Goal: Transaction & Acquisition: Subscribe to service/newsletter

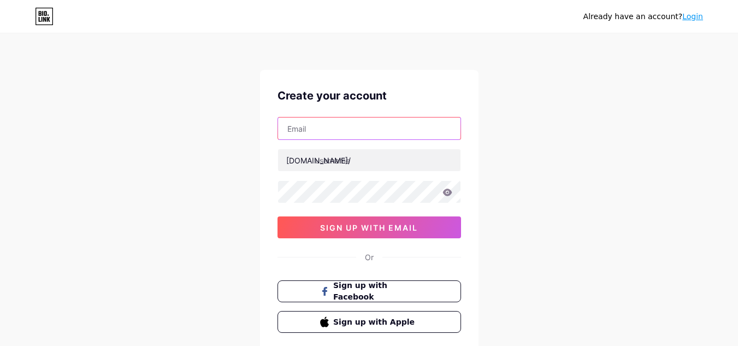
paste input "[EMAIL_ADDRESS][DOMAIN_NAME]"
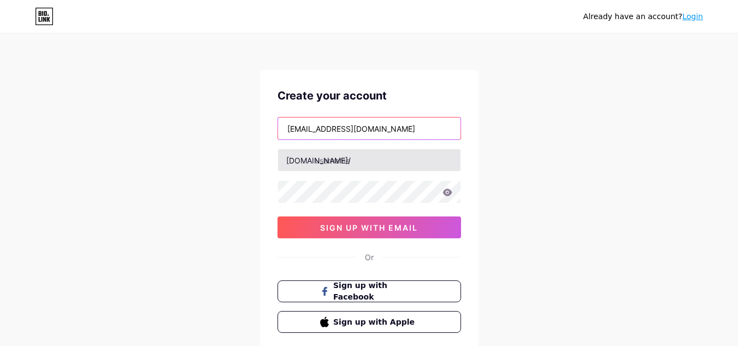
type input "[EMAIL_ADDRESS][DOMAIN_NAME]"
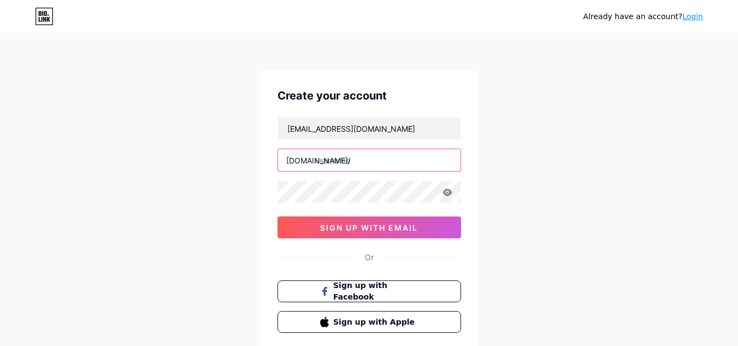
click at [379, 158] on input "text" at bounding box center [369, 160] width 182 height 22
paste input "xchatlines"
type input "xchatlines"
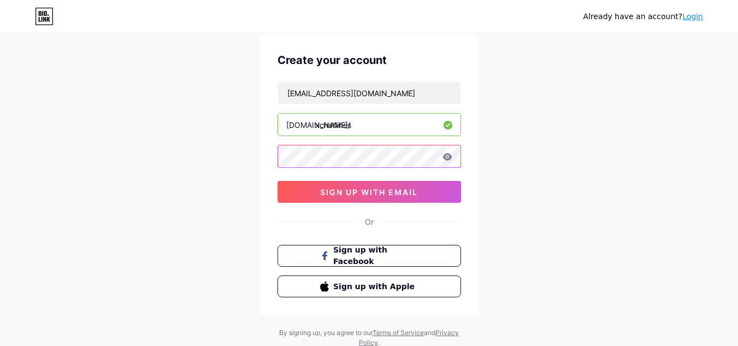
scroll to position [55, 0]
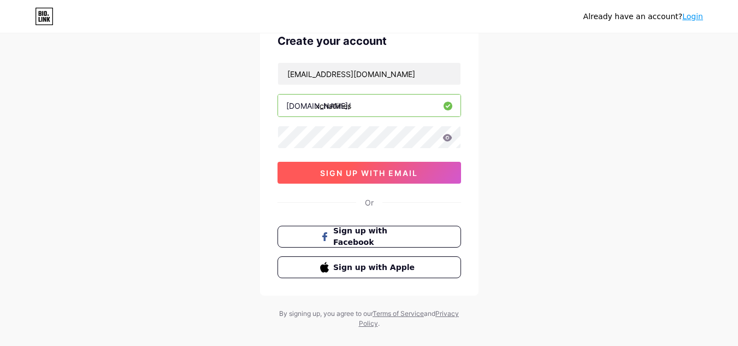
click at [395, 171] on span "sign up with email" at bounding box center [369, 172] width 98 height 9
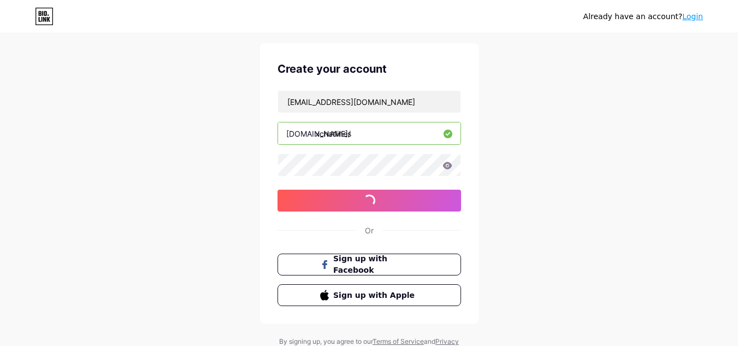
scroll to position [0, 0]
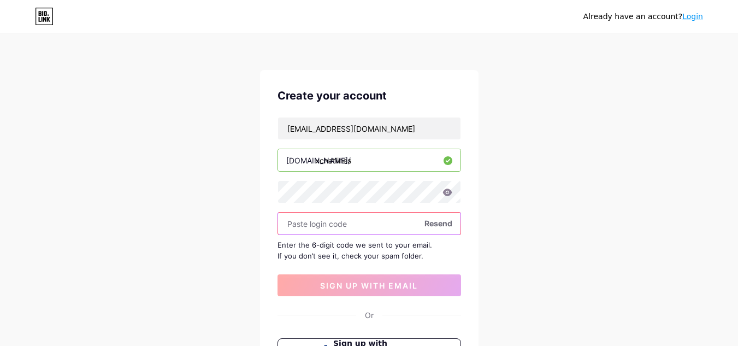
click at [320, 229] on input "text" at bounding box center [369, 223] width 182 height 22
paste input "339314"
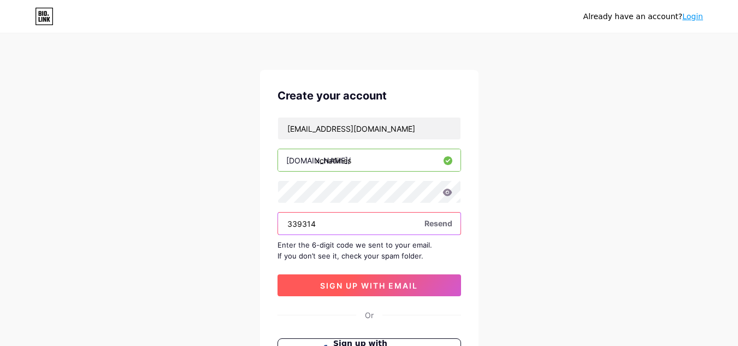
type input "339314"
click at [385, 288] on span "sign up with email" at bounding box center [369, 285] width 98 height 9
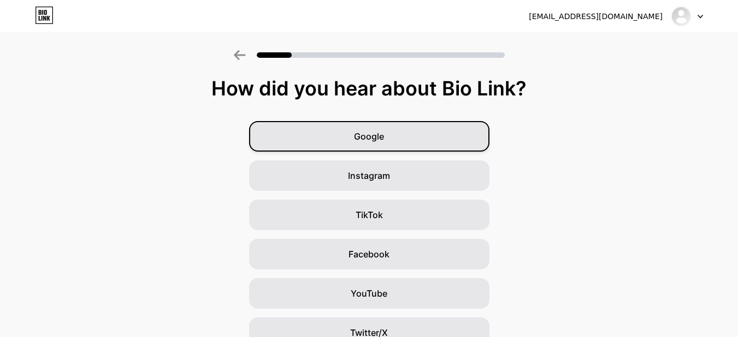
click at [353, 138] on div "Google" at bounding box center [369, 136] width 240 height 31
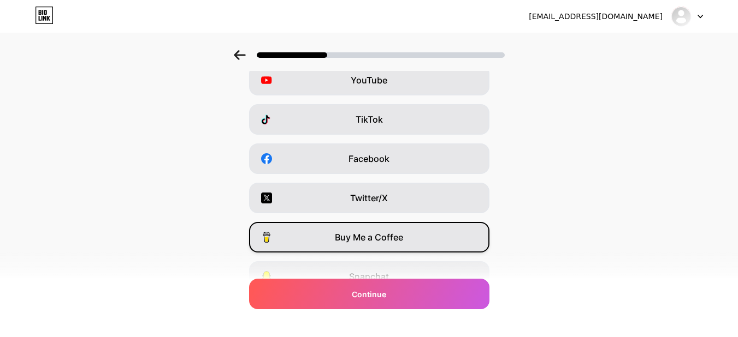
scroll to position [111, 0]
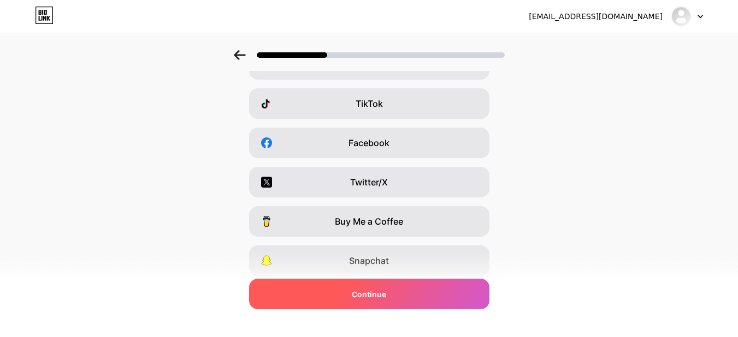
click at [364, 299] on span "Continue" at bounding box center [369, 294] width 34 height 11
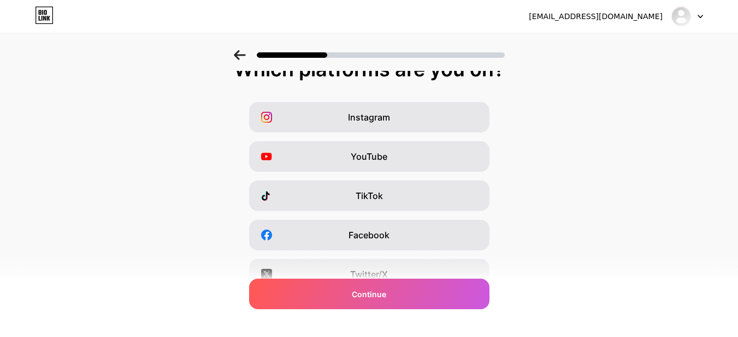
scroll to position [0, 0]
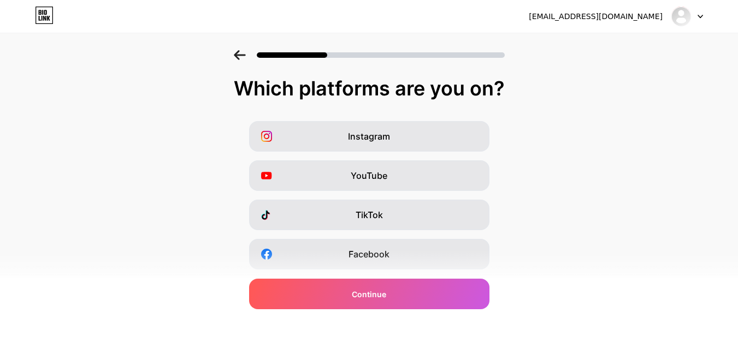
click at [240, 60] on icon at bounding box center [240, 55] width 12 height 10
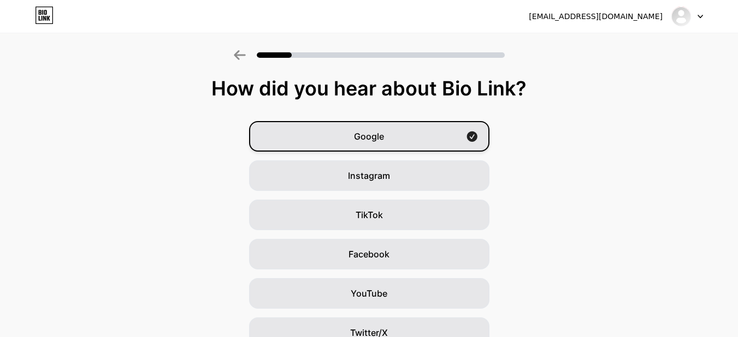
click at [378, 136] on span "Google" at bounding box center [369, 136] width 30 height 13
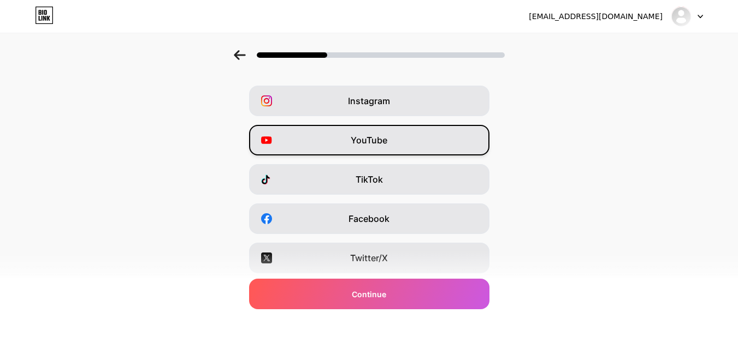
scroll to position [55, 0]
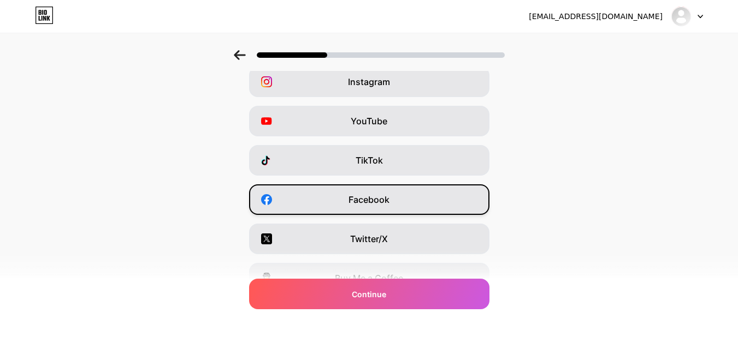
click at [377, 200] on span "Facebook" at bounding box center [368, 199] width 41 height 13
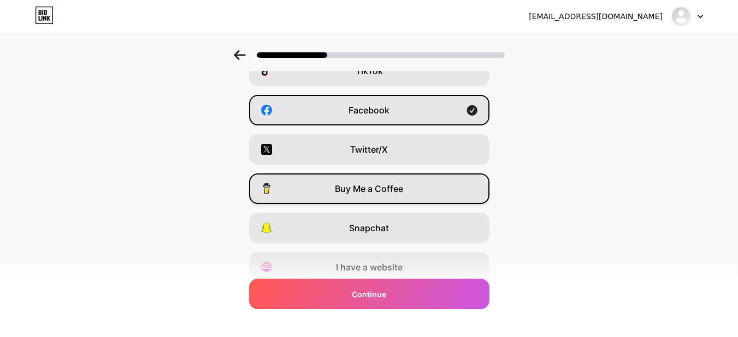
scroll to position [164, 0]
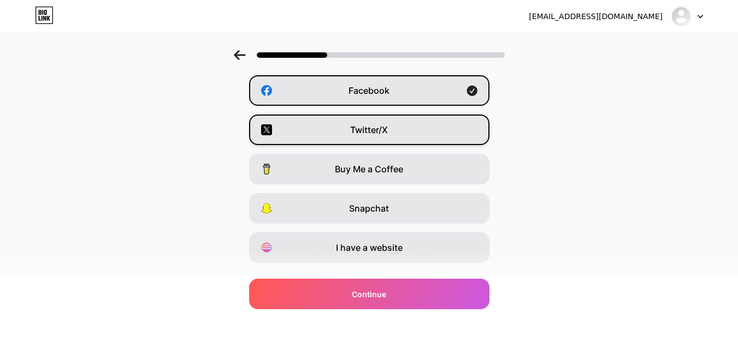
click at [417, 132] on div "Twitter/X" at bounding box center [369, 130] width 240 height 31
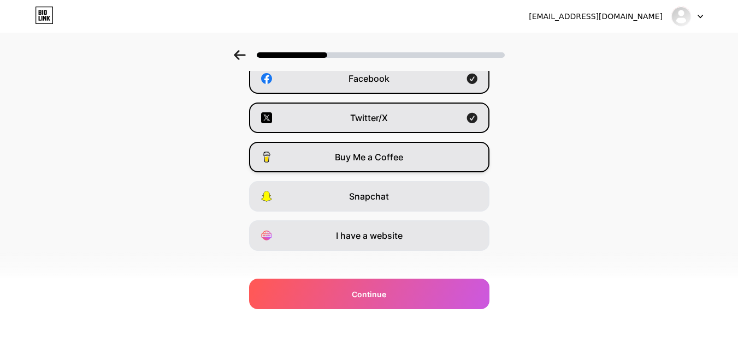
scroll to position [188, 0]
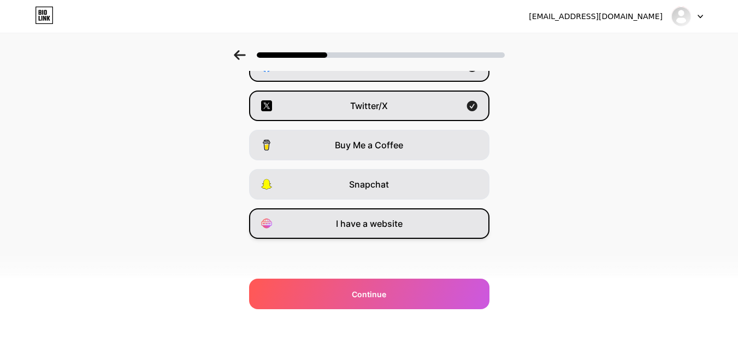
click at [366, 230] on span "I have a website" at bounding box center [369, 223] width 67 height 13
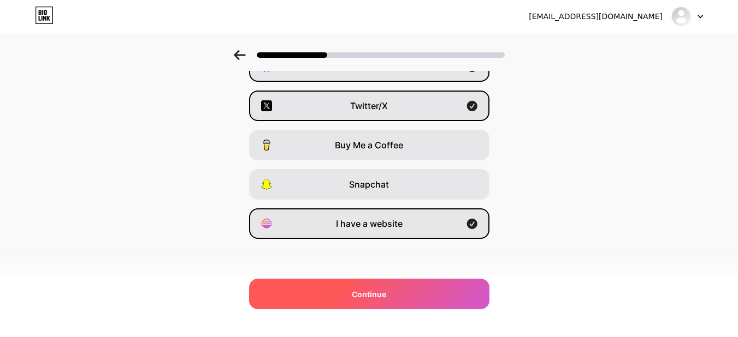
click at [377, 289] on span "Continue" at bounding box center [369, 294] width 34 height 11
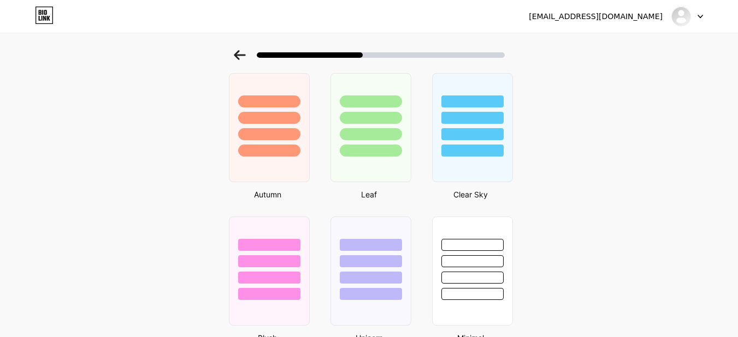
scroll to position [874, 0]
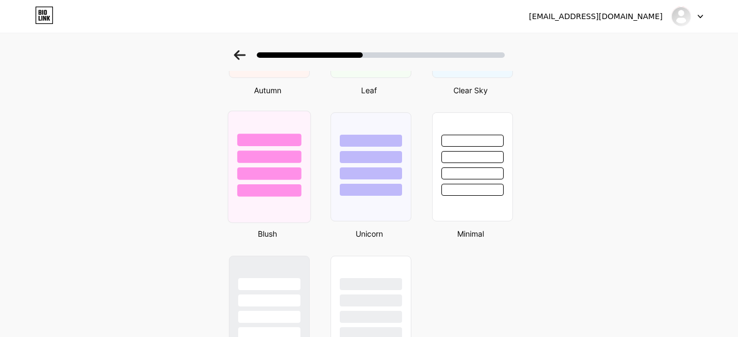
click at [273, 155] on div at bounding box center [269, 157] width 64 height 13
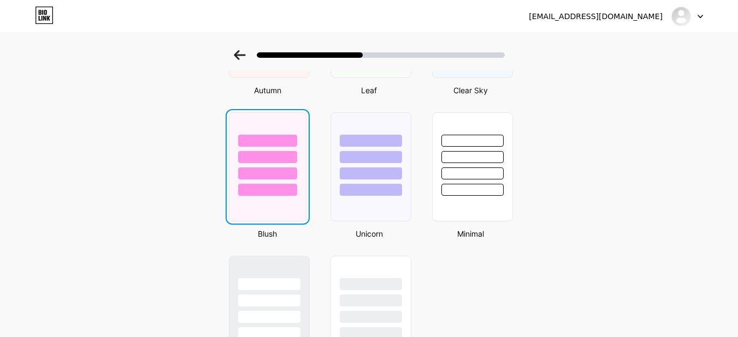
scroll to position [0, 0]
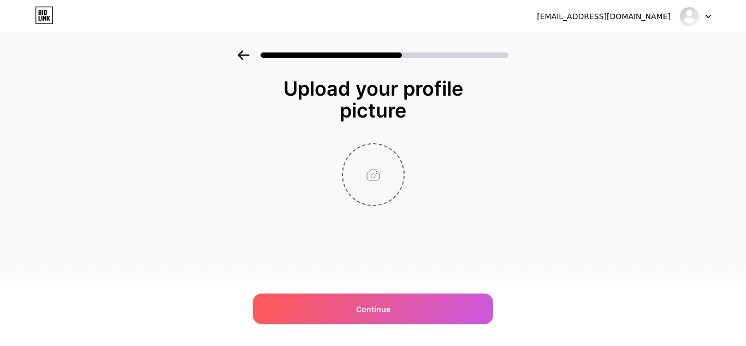
click at [358, 165] on input "file" at bounding box center [373, 174] width 61 height 61
type input "C:\fakepath\XChatlines Logo.jpg"
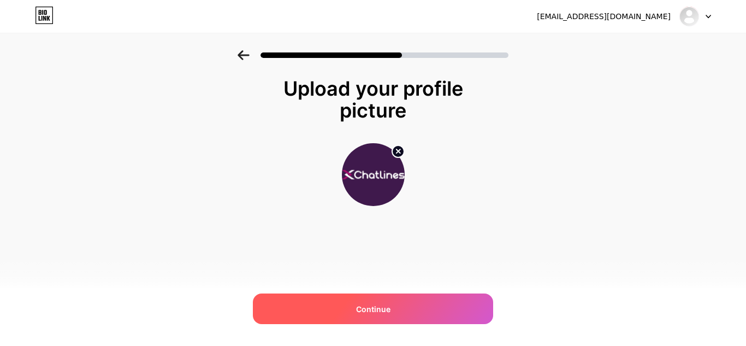
click at [375, 300] on div "Continue" at bounding box center [373, 308] width 240 height 31
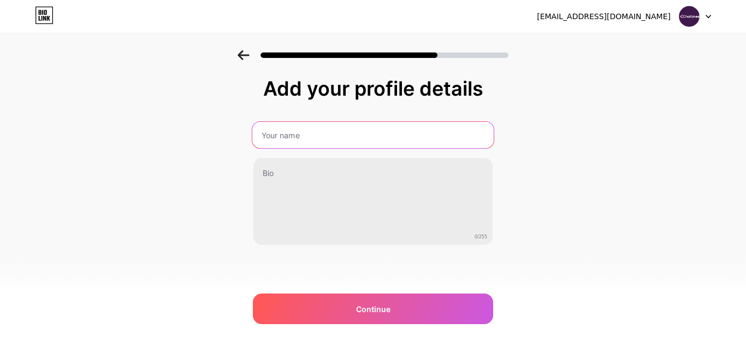
click at [274, 122] on input "text" at bounding box center [372, 135] width 241 height 26
click at [291, 135] on input "text" at bounding box center [372, 135] width 241 height 26
type input "XChat Lines"
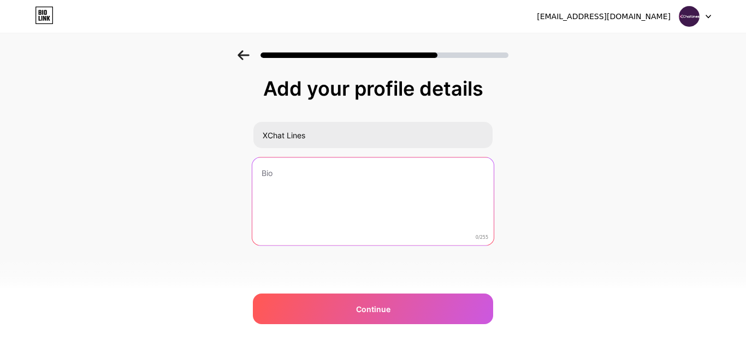
click at [292, 178] on textarea at bounding box center [372, 201] width 241 height 89
paste textarea "XChatlines is one of the trusted chat line directories that lets eligible local…"
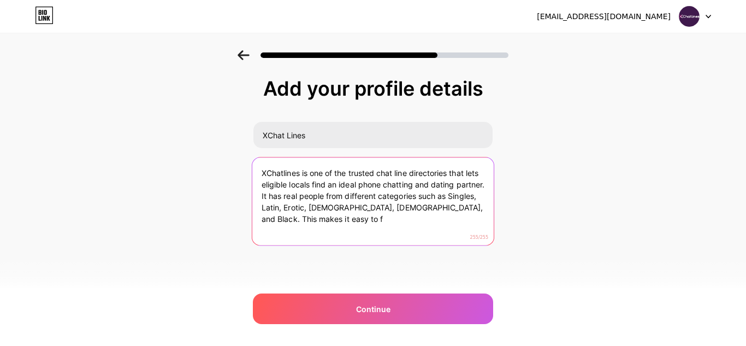
click at [345, 172] on textarea "XChatlines is one of the trusted chat line directories that lets eligible local…" at bounding box center [372, 201] width 241 height 89
paste textarea "Discover the top phone chat lines with free trials at XChatlines and experience…"
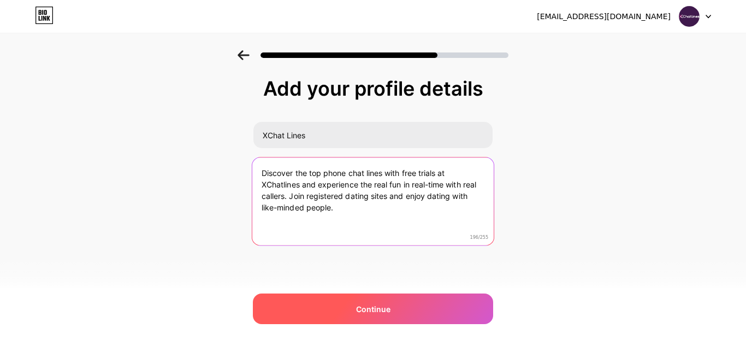
type textarea "Discover the top phone chat lines with free trials at XChatlines and experience…"
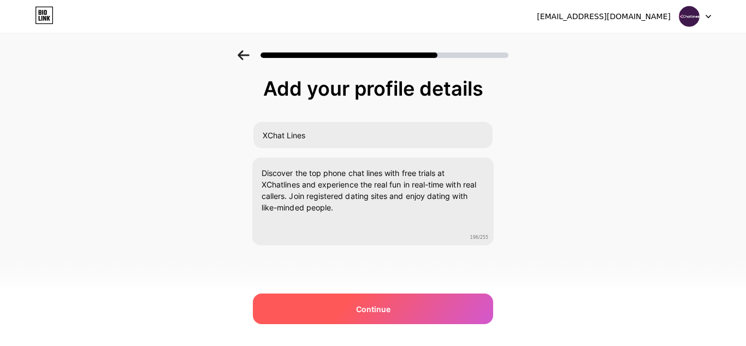
click at [382, 298] on div "Continue" at bounding box center [373, 308] width 240 height 31
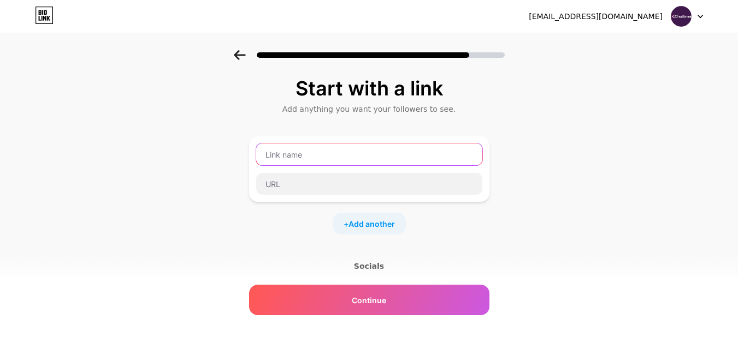
click at [301, 155] on input "text" at bounding box center [369, 155] width 226 height 22
click at [289, 153] on input "text" at bounding box center [369, 155] width 226 height 22
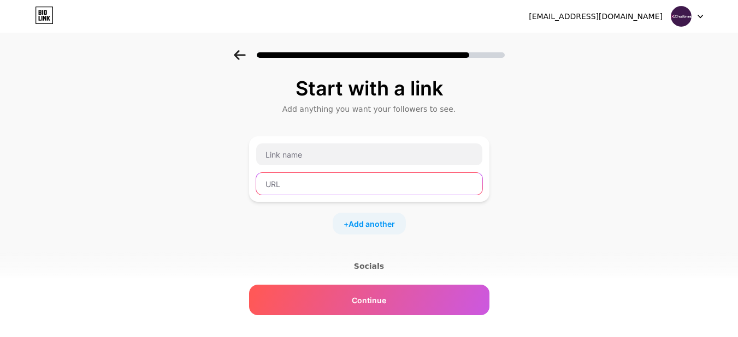
click at [287, 187] on input "text" at bounding box center [369, 184] width 226 height 22
paste input "XChat Lines"
drag, startPoint x: 334, startPoint y: 188, endPoint x: 197, endPoint y: 186, distance: 137.1
click at [198, 186] on div "Start with a link Add anything you want your followers to see. XChat Lines + Ad…" at bounding box center [369, 242] width 738 height 384
paste input "https://www.xchatlines.com/"
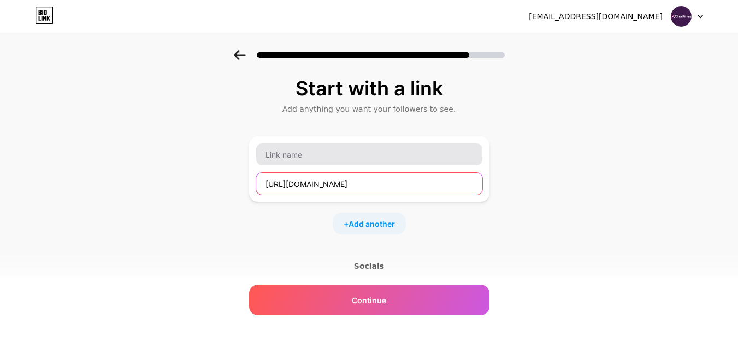
type input "https://www.xchatlines.com/"
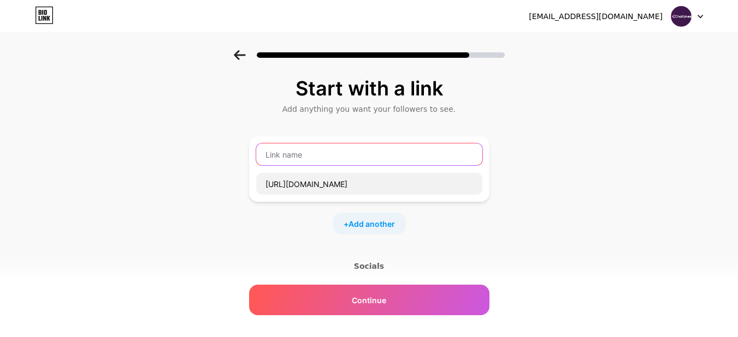
click at [325, 153] on input "text" at bounding box center [369, 155] width 226 height 22
paste input "Get the complete list of free chat lines"
click at [351, 152] on input "Click here to Get the complete list of free chat lines" at bounding box center [369, 155] width 226 height 22
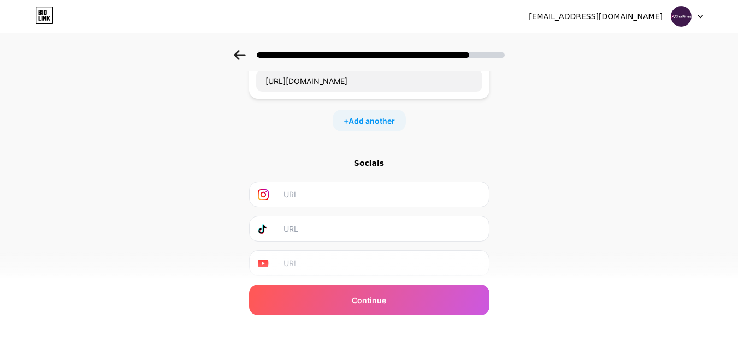
scroll to position [109, 0]
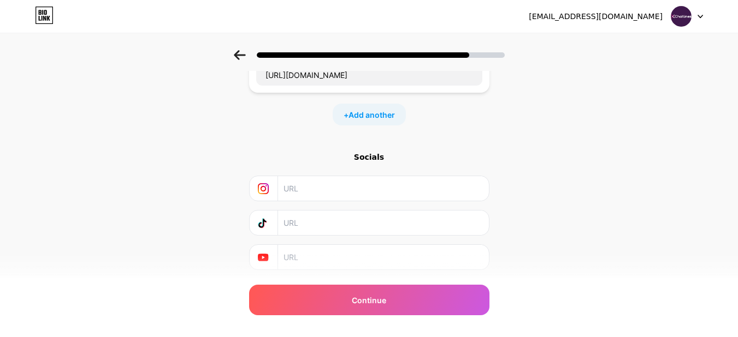
type input "Click here to Get the Complete List of Free Chat Lines"
click at [328, 188] on input "text" at bounding box center [382, 188] width 198 height 25
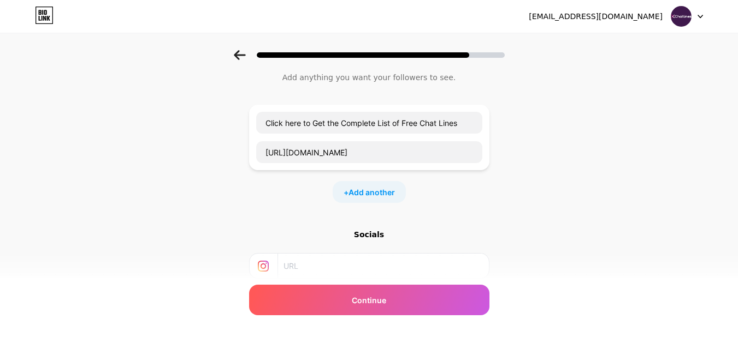
scroll to position [31, 0]
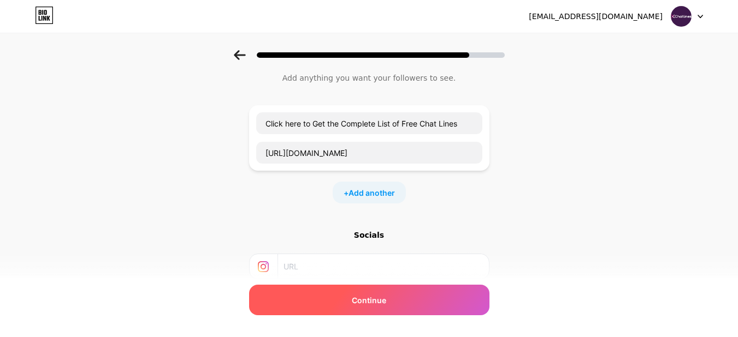
click at [379, 300] on span "Continue" at bounding box center [369, 300] width 34 height 11
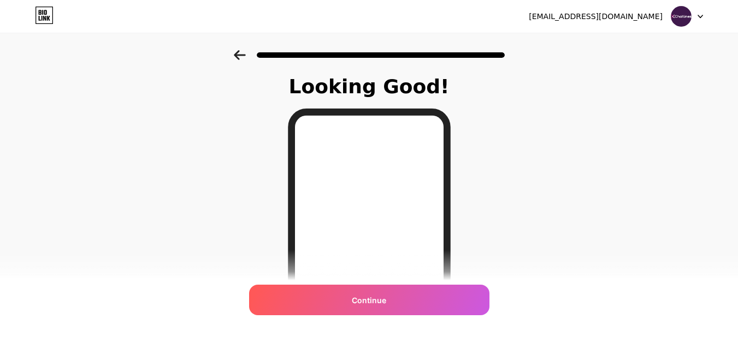
scroll to position [0, 0]
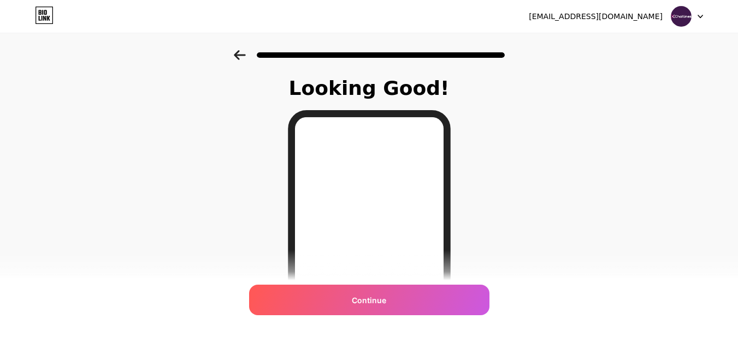
click at [245, 57] on icon at bounding box center [240, 55] width 12 height 10
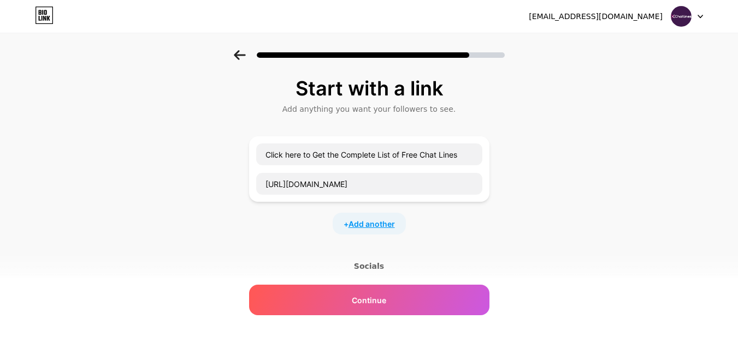
click at [376, 221] on span "Add another" at bounding box center [371, 223] width 46 height 11
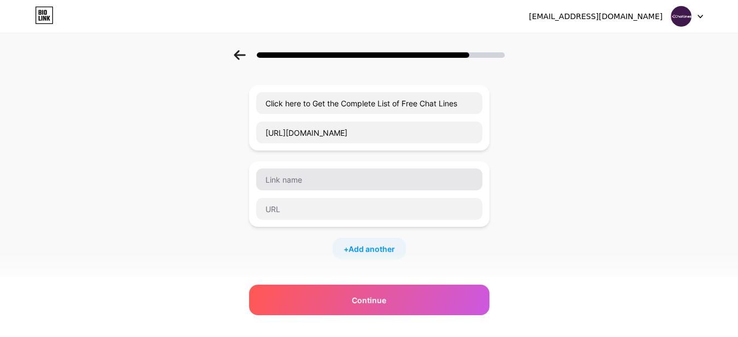
scroll to position [109, 0]
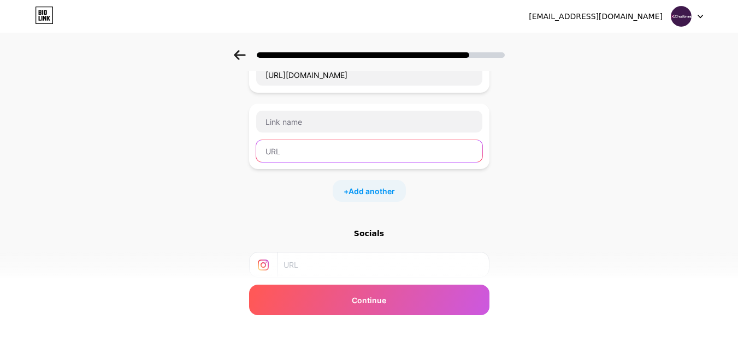
click at [357, 159] on input "text" at bounding box center [369, 151] width 226 height 22
paste input "https://www.facebook.com/XChatlines/"
type input "https://www.facebook.com/XChatlines/"
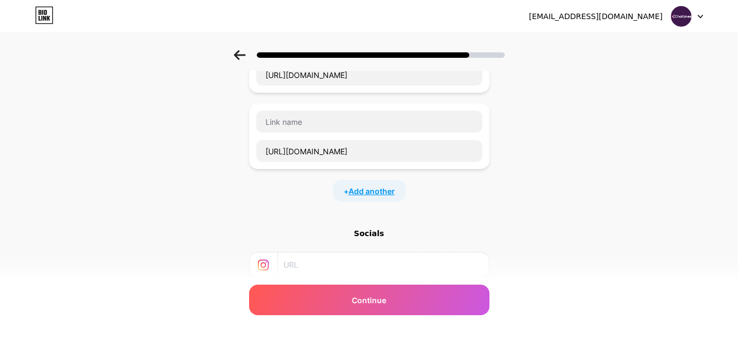
click at [381, 194] on span "Add another" at bounding box center [371, 191] width 46 height 11
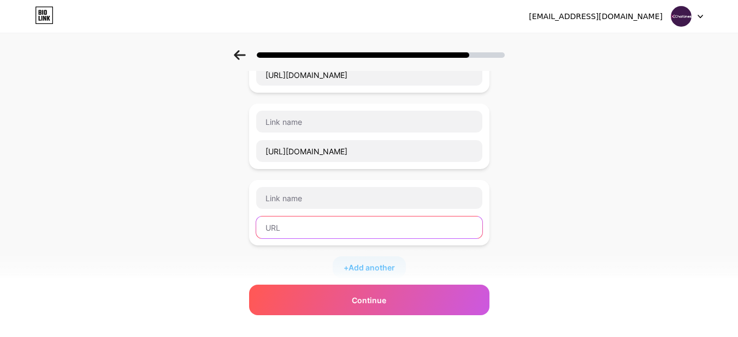
click at [303, 227] on input "text" at bounding box center [369, 228] width 226 height 22
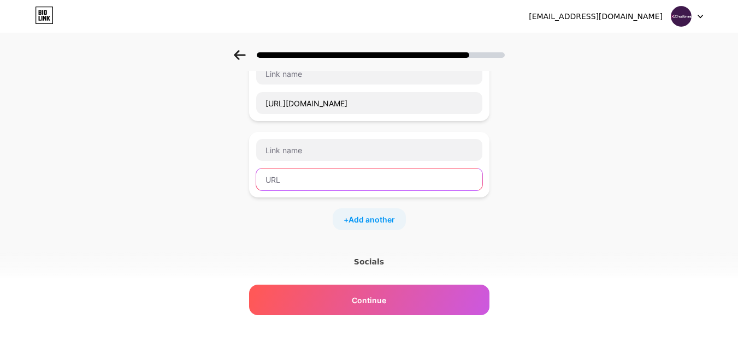
scroll to position [218, 0]
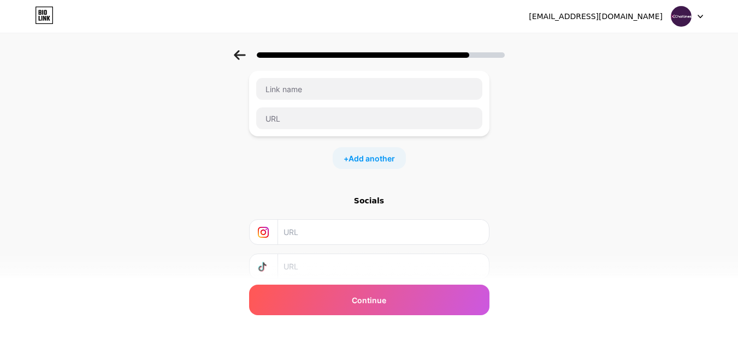
click at [371, 167] on div "+ Add another" at bounding box center [369, 158] width 73 height 22
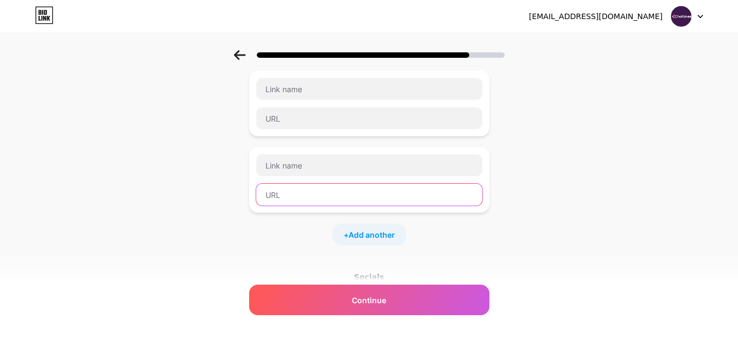
click at [302, 190] on input "text" at bounding box center [369, 195] width 226 height 22
paste input "https://www.twitter.com/XChatlines"
type input "https://www.twitter.com/XChatlines"
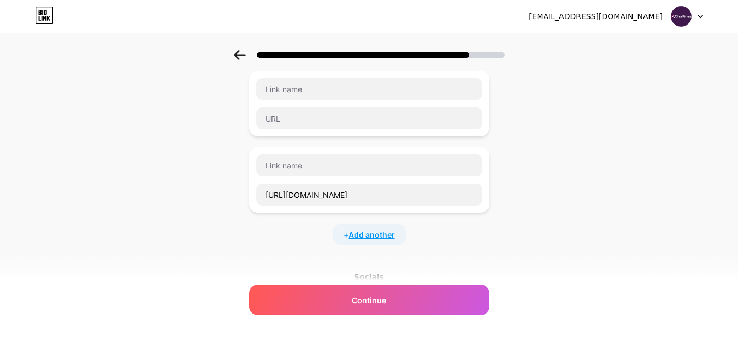
click at [377, 236] on span "Add another" at bounding box center [371, 234] width 46 height 11
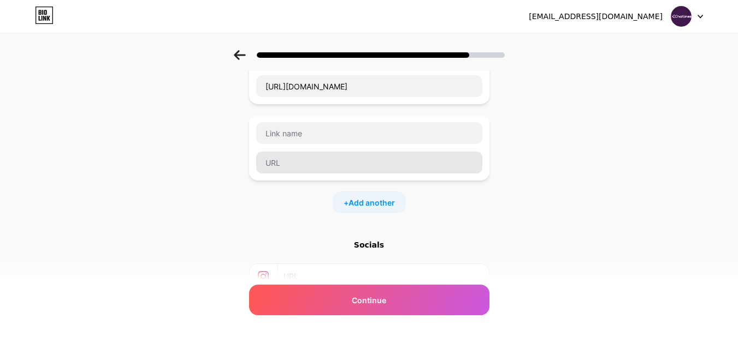
scroll to position [328, 0]
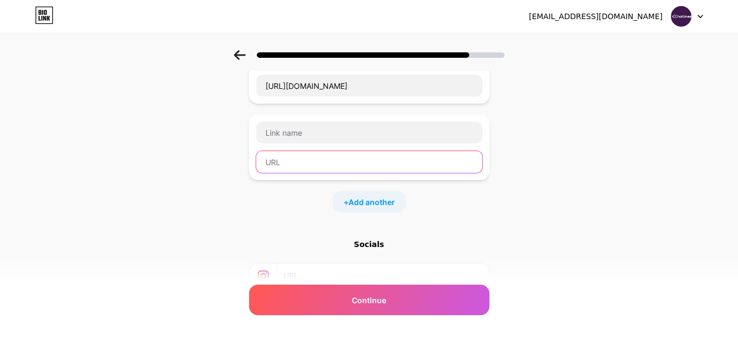
click at [325, 157] on input "text" at bounding box center [369, 162] width 226 height 22
paste input "https://www.pinterest.com/xchatlines"
click at [331, 161] on input "https://www.pinterest.com/xchatlines" at bounding box center [369, 162] width 226 height 22
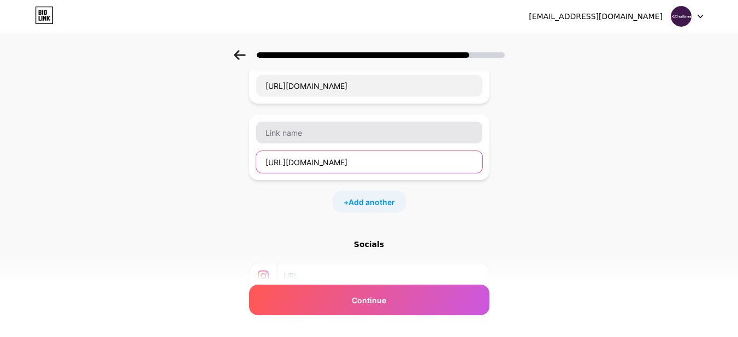
type input "https://www.pinterest.com/xchatlines"
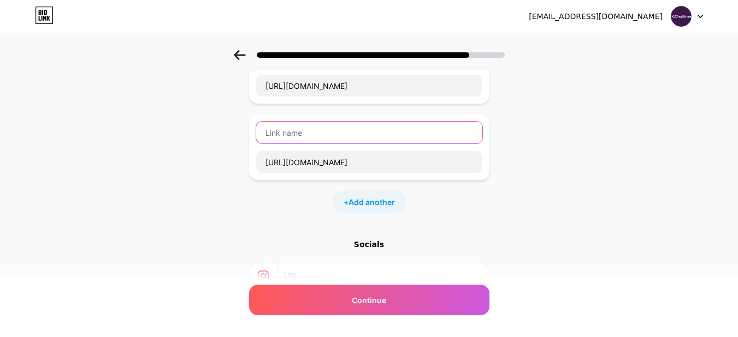
click at [311, 137] on input "text" at bounding box center [369, 133] width 226 height 22
paste input "pinterest"
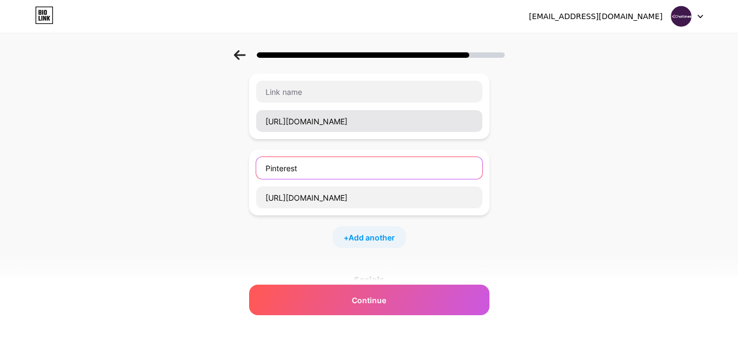
scroll to position [273, 0]
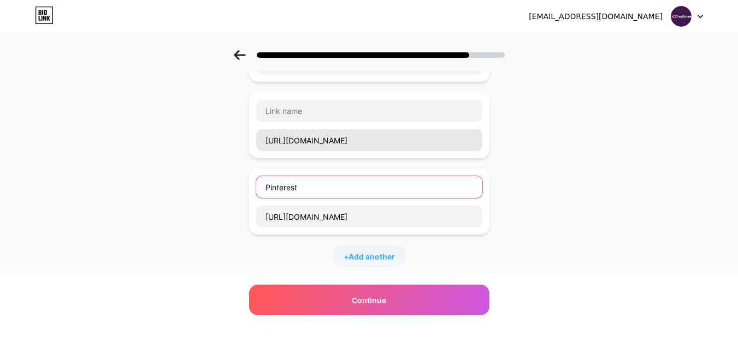
type input "Pinterest"
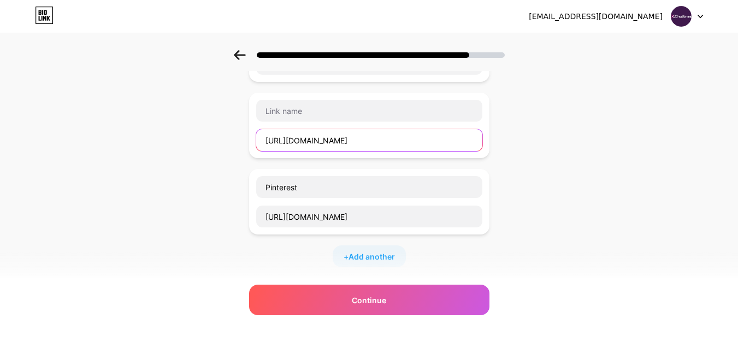
click at [327, 141] on input "https://www.twitter.com/XChatlines" at bounding box center [369, 140] width 226 height 22
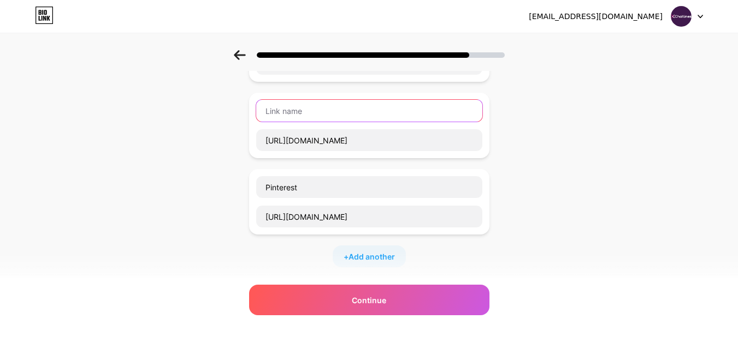
click at [288, 111] on input "text" at bounding box center [369, 111] width 226 height 22
paste input "twitter"
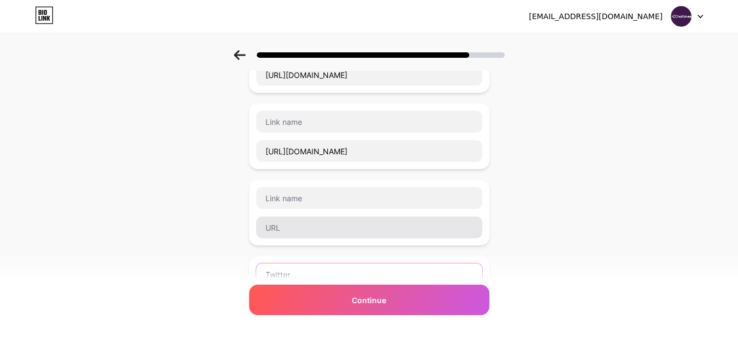
scroll to position [55, 0]
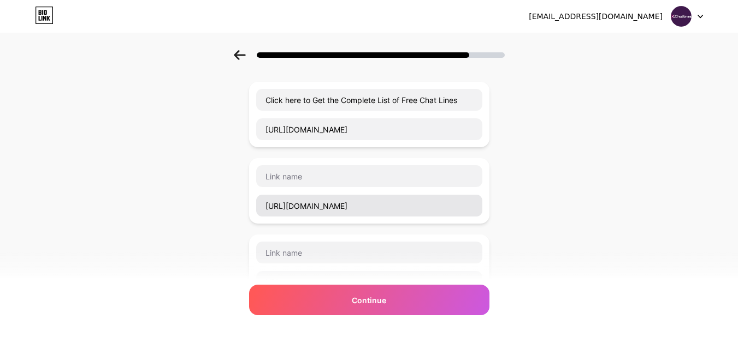
type input "Twitter"
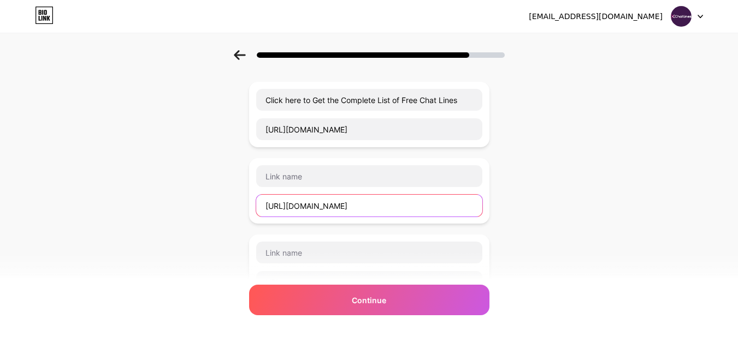
click at [329, 208] on input "https://www.facebook.com/XChatlines/" at bounding box center [369, 206] width 226 height 22
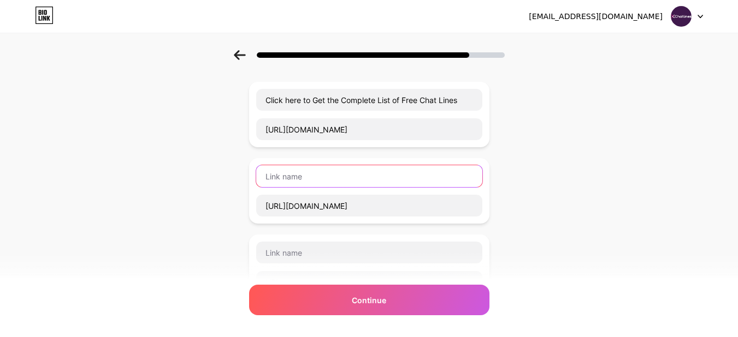
click at [303, 179] on input "text" at bounding box center [369, 176] width 226 height 22
paste input "facebook"
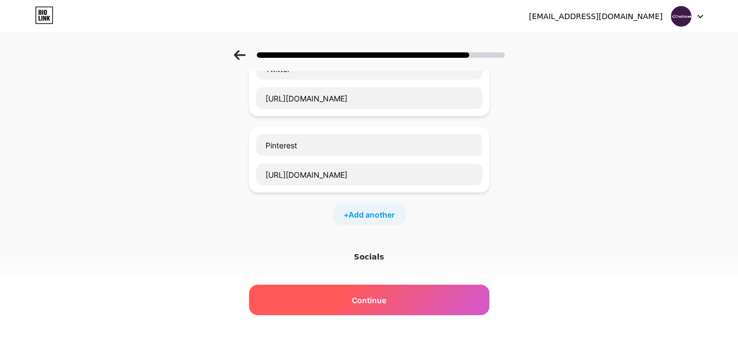
scroll to position [328, 0]
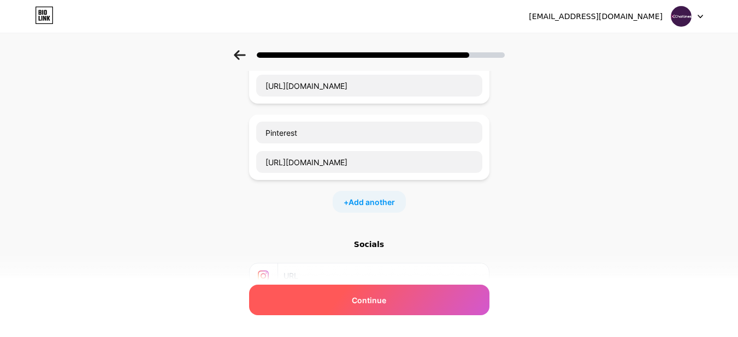
type input "Facebook"
click at [376, 296] on span "Continue" at bounding box center [369, 300] width 34 height 11
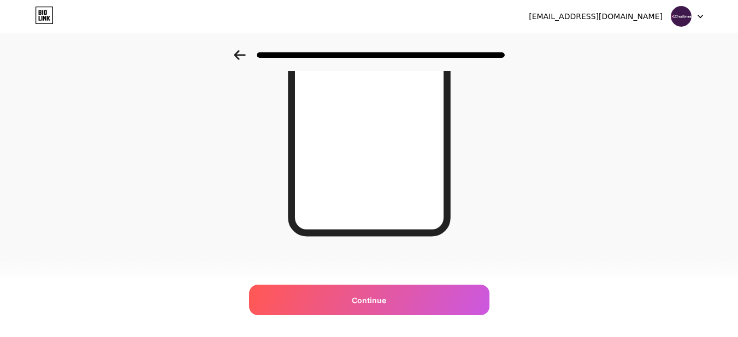
scroll to position [211, 0]
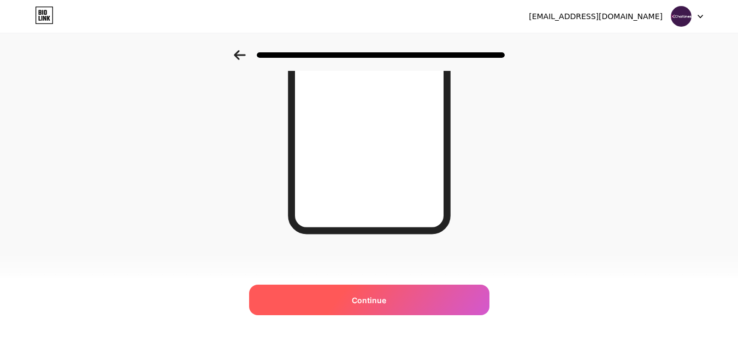
click at [365, 301] on span "Continue" at bounding box center [369, 300] width 34 height 11
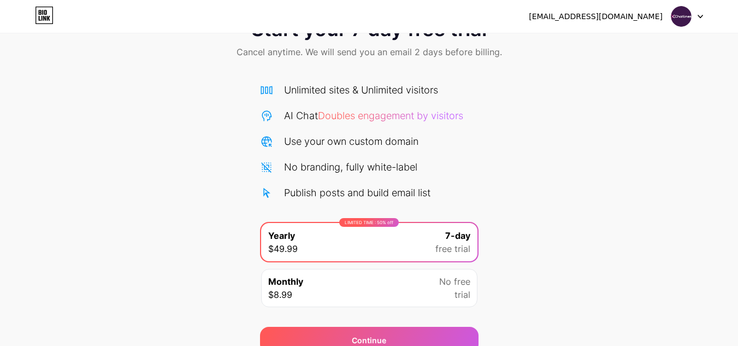
scroll to position [94, 0]
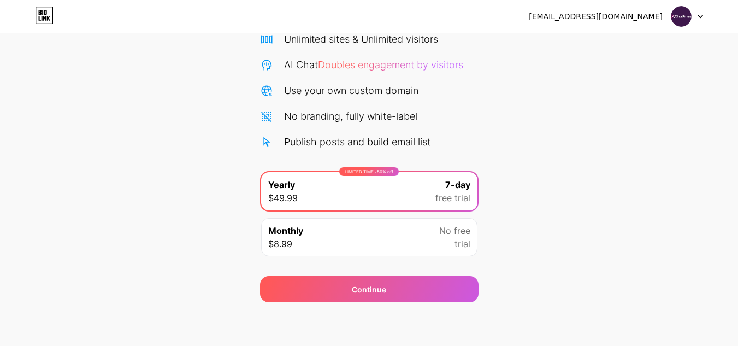
click at [324, 238] on div "Monthly $8.99 No free trial" at bounding box center [369, 237] width 216 height 38
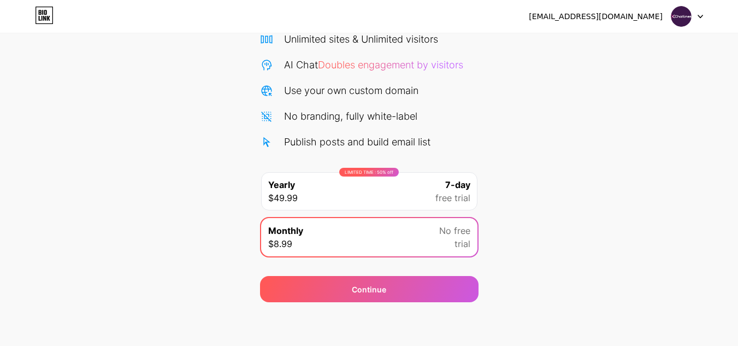
click at [395, 195] on div "LIMITED TIME : 50% off Yearly $49.99 7-day free trial" at bounding box center [369, 191] width 216 height 38
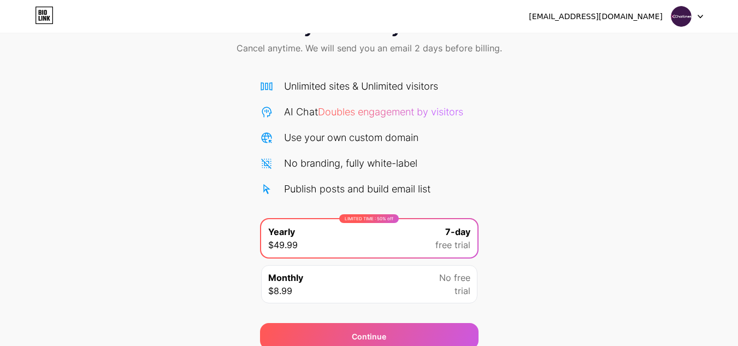
scroll to position [0, 0]
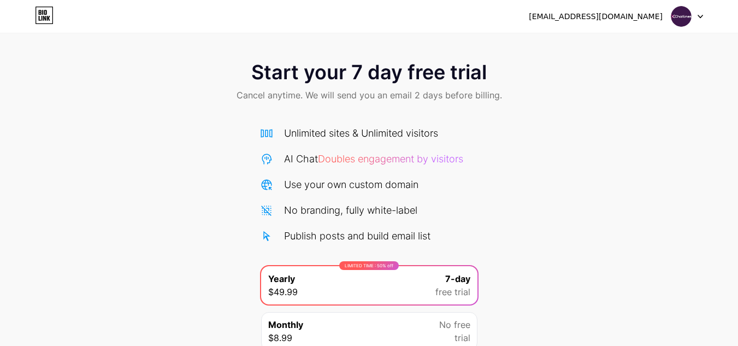
click at [700, 20] on div at bounding box center [687, 17] width 32 height 20
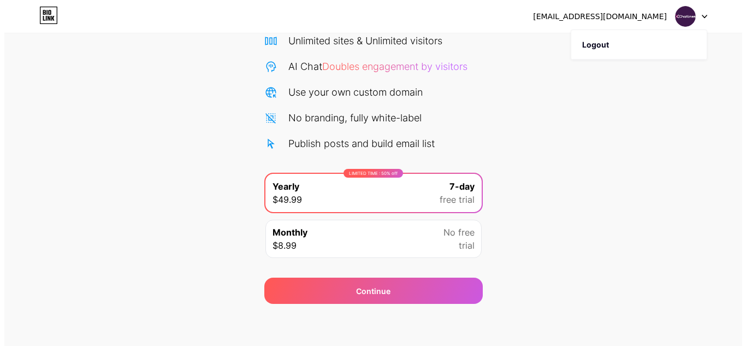
scroll to position [94, 0]
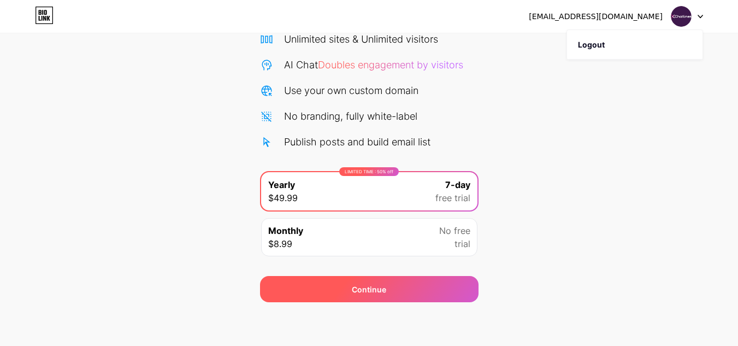
click at [366, 287] on span "Continue" at bounding box center [369, 288] width 34 height 11
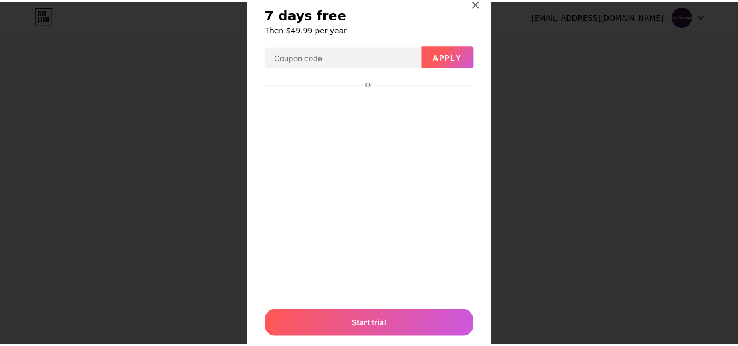
scroll to position [0, 0]
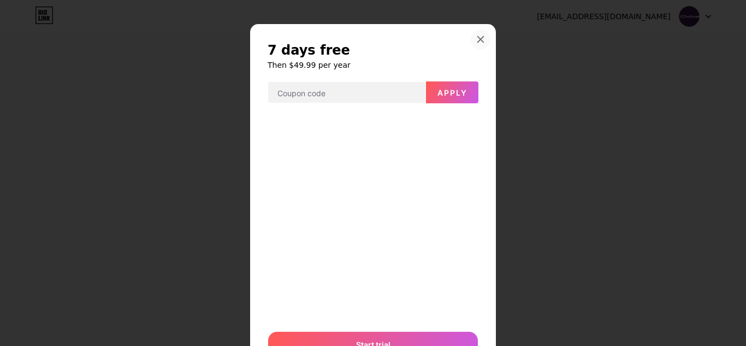
click at [474, 33] on div at bounding box center [481, 39] width 20 height 20
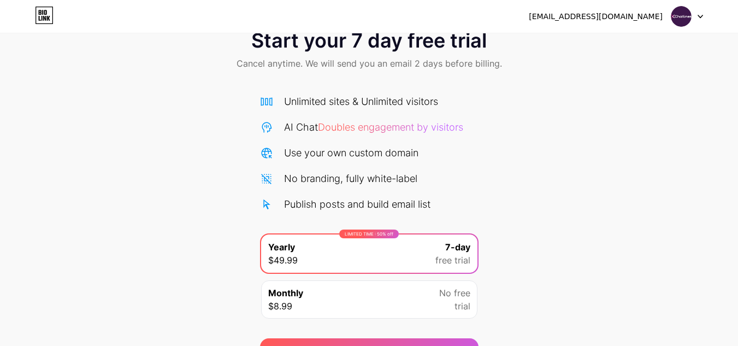
scroll to position [94, 0]
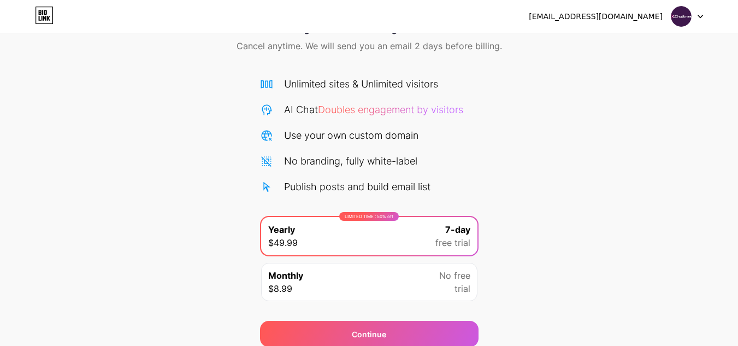
scroll to position [94, 0]
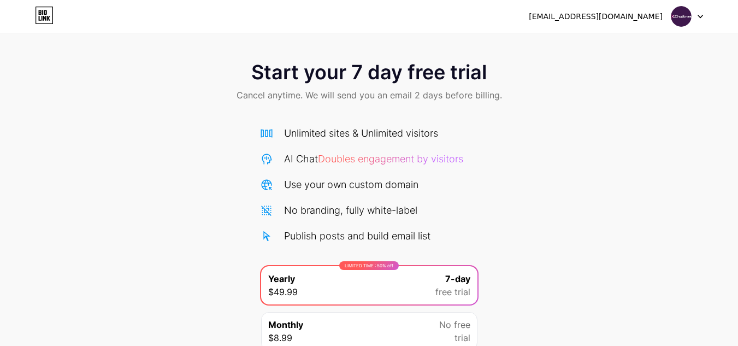
click at [42, 17] on icon at bounding box center [41, 18] width 1 height 5
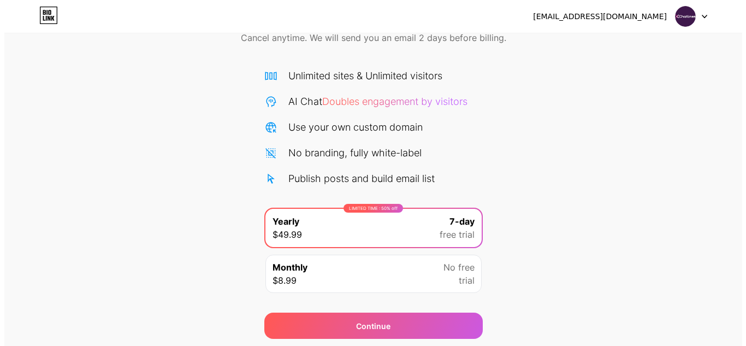
scroll to position [94, 0]
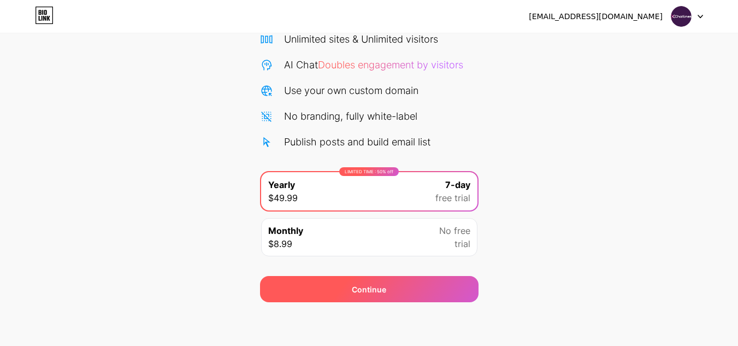
click at [387, 289] on div "Continue" at bounding box center [369, 289] width 218 height 26
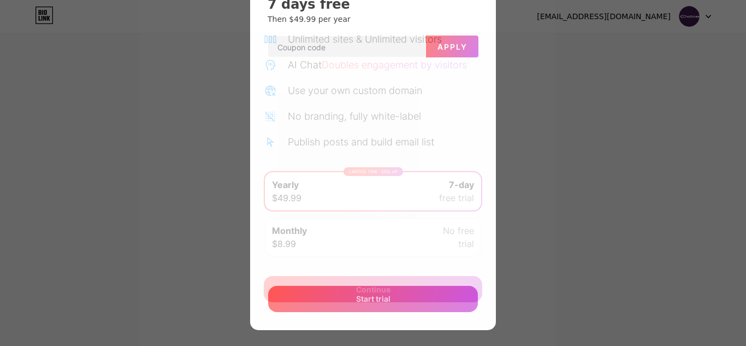
scroll to position [54, 0]
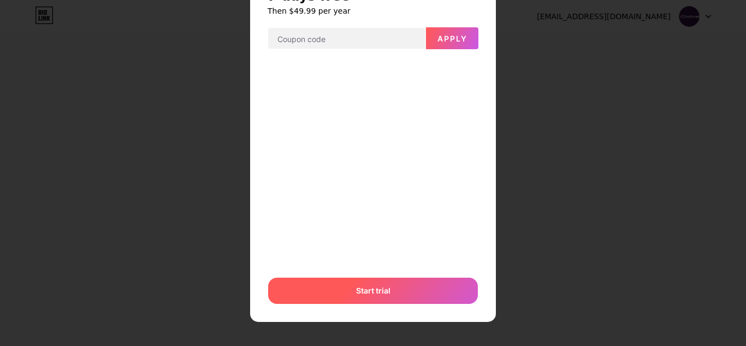
click at [373, 289] on span "Start trial" at bounding box center [373, 289] width 34 height 11
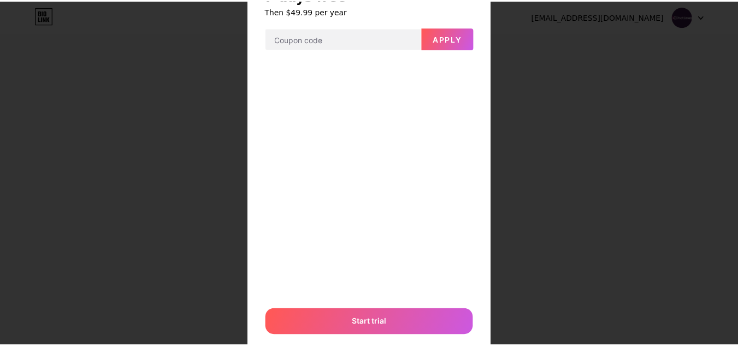
scroll to position [0, 0]
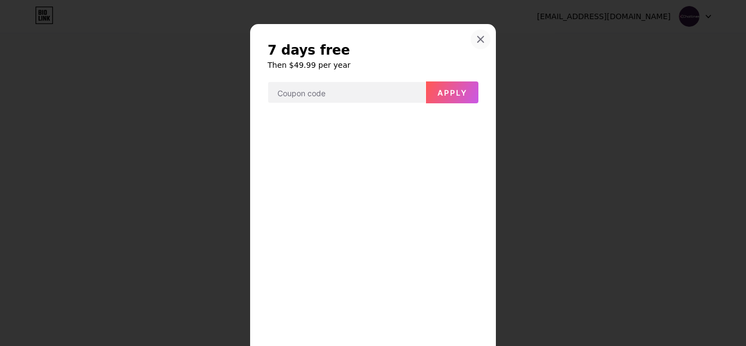
click at [479, 43] on icon at bounding box center [481, 40] width 6 height 6
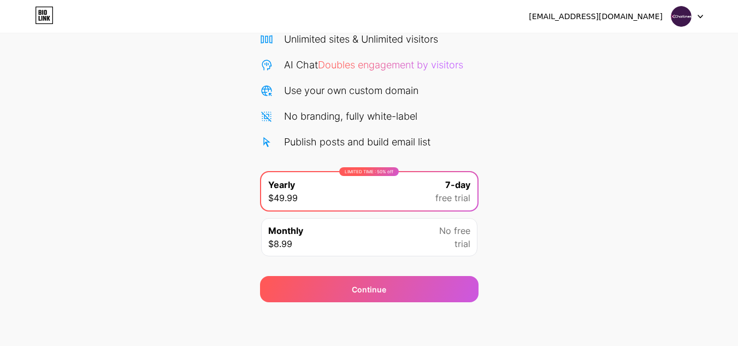
click at [708, 17] on div "xchatlines@gmail.com Logout" at bounding box center [369, 17] width 738 height 20
click at [691, 19] on img at bounding box center [681, 16] width 21 height 21
click at [626, 120] on div "Start your 7 day free trial Cancel anytime. We will send you an email 2 days be…" at bounding box center [369, 129] width 738 height 346
click at [96, 228] on div "Start your 7 day free trial Cancel anytime. We will send you an email 2 days be…" at bounding box center [369, 129] width 738 height 346
click at [45, 20] on icon at bounding box center [44, 15] width 19 height 17
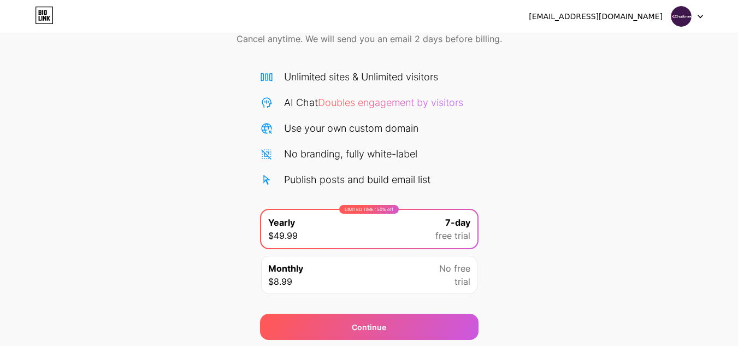
scroll to position [94, 0]
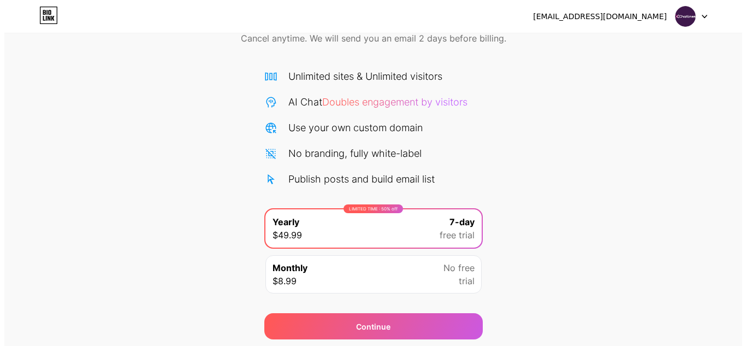
scroll to position [94, 0]
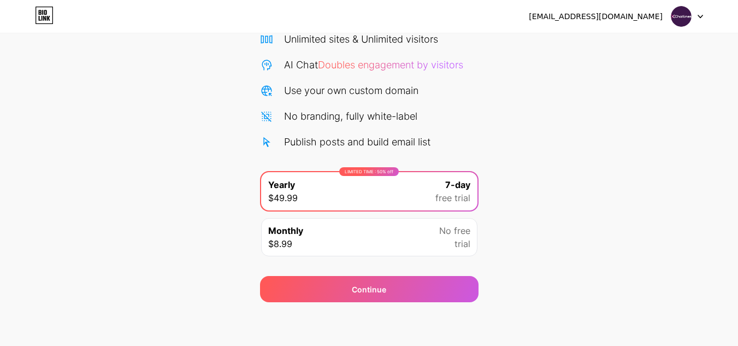
click at [382, 128] on div "Unlimited sites & Unlimited visitors AI Chat Doubles engagement by visitors Use…" at bounding box center [369, 90] width 218 height 117
click at [365, 248] on div "Monthly $8.99 No free trial" at bounding box center [369, 237] width 216 height 38
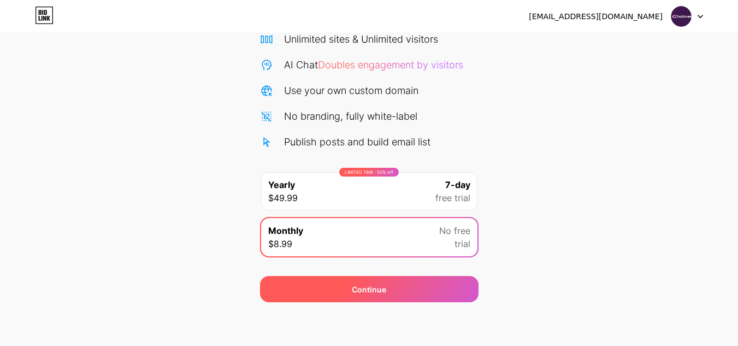
click at [359, 290] on span "Continue" at bounding box center [369, 288] width 34 height 11
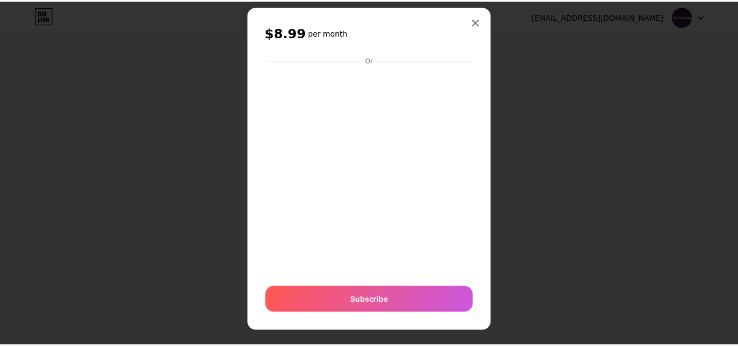
scroll to position [27, 0]
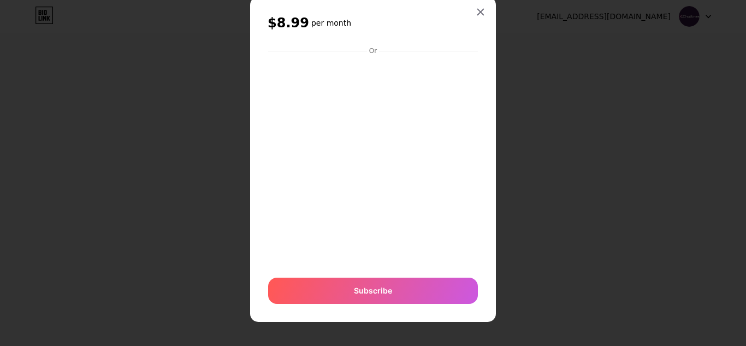
drag, startPoint x: 474, startPoint y: 9, endPoint x: 497, endPoint y: 29, distance: 30.6
click at [476, 8] on icon at bounding box center [480, 12] width 9 height 9
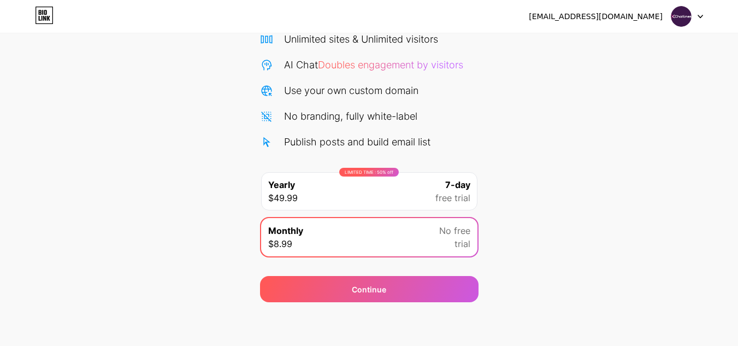
click at [684, 16] on img at bounding box center [681, 16] width 21 height 21
click at [590, 43] on li "Logout" at bounding box center [634, 44] width 135 height 29
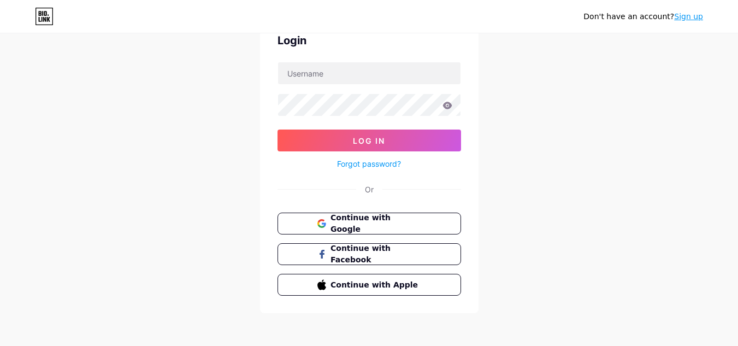
scroll to position [57, 0]
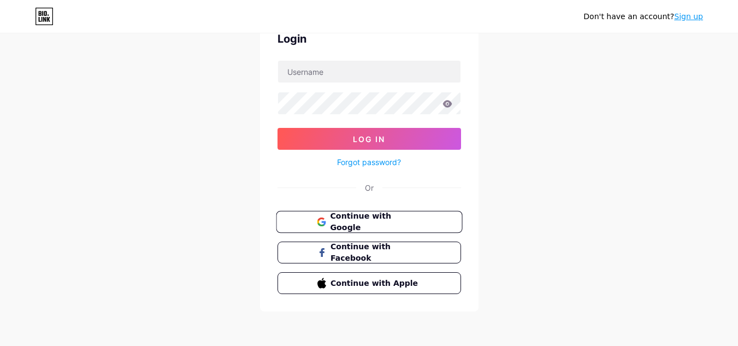
click at [370, 230] on button "Continue with Google" at bounding box center [369, 222] width 186 height 22
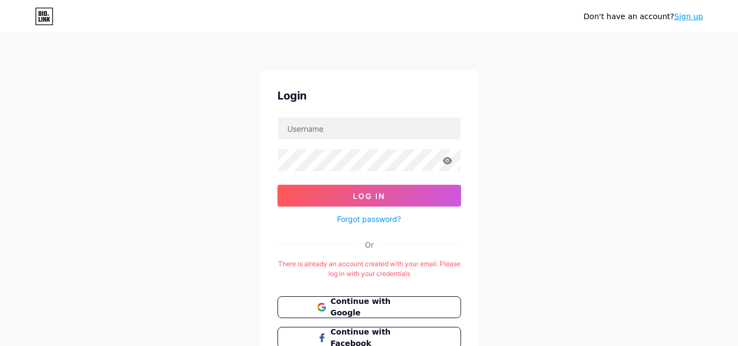
scroll to position [55, 0]
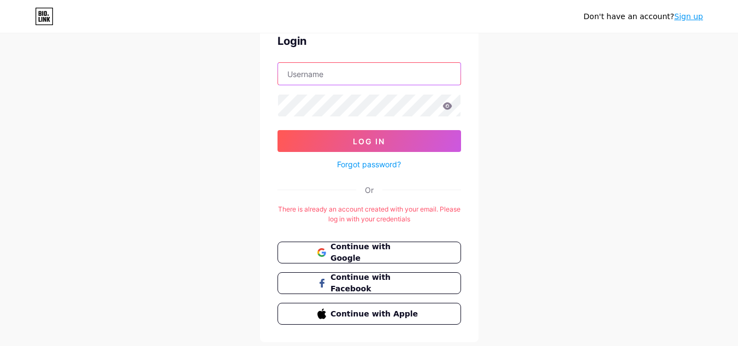
click at [322, 75] on input "text" at bounding box center [369, 74] width 182 height 22
type input "[EMAIL_ADDRESS][DOMAIN_NAME]"
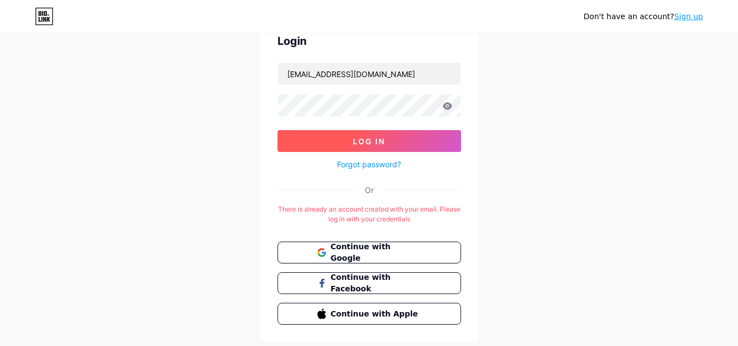
click at [406, 143] on button "Log In" at bounding box center [368, 141] width 183 height 22
